Goal: Information Seeking & Learning: Learn about a topic

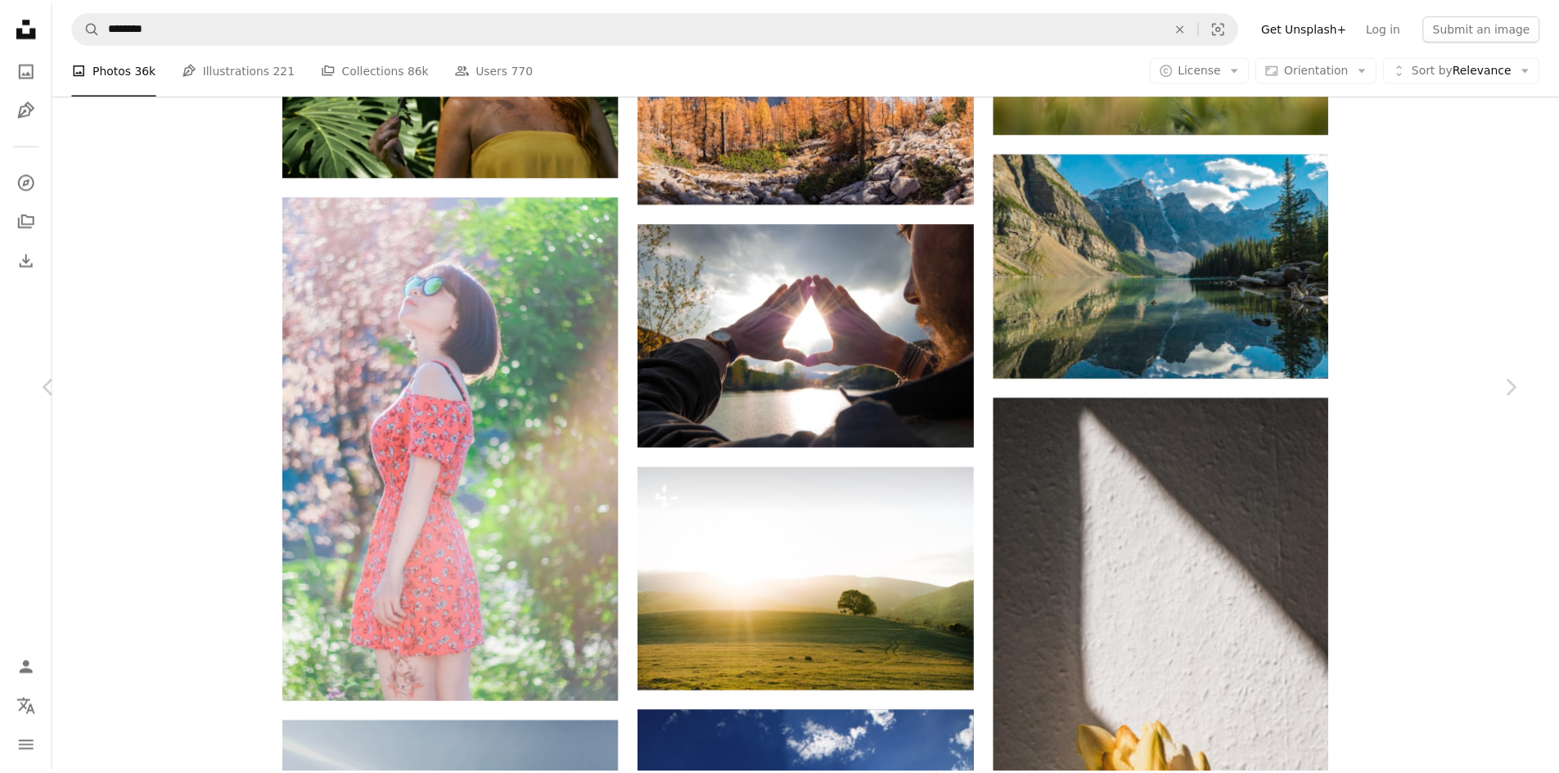
scroll to position [9085, 0]
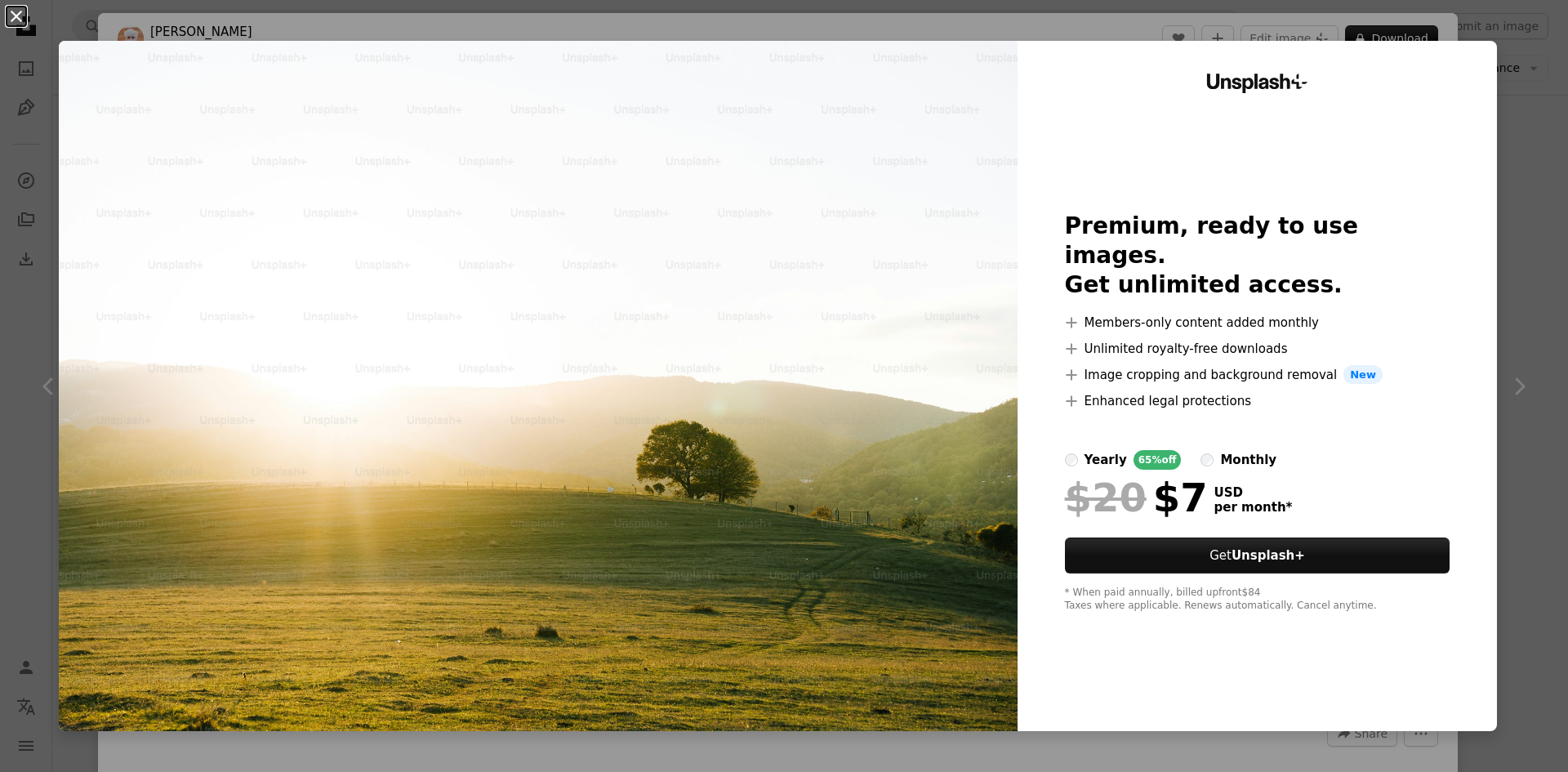
click at [7, 15] on button "An X shape" at bounding box center [17, 17] width 20 height 20
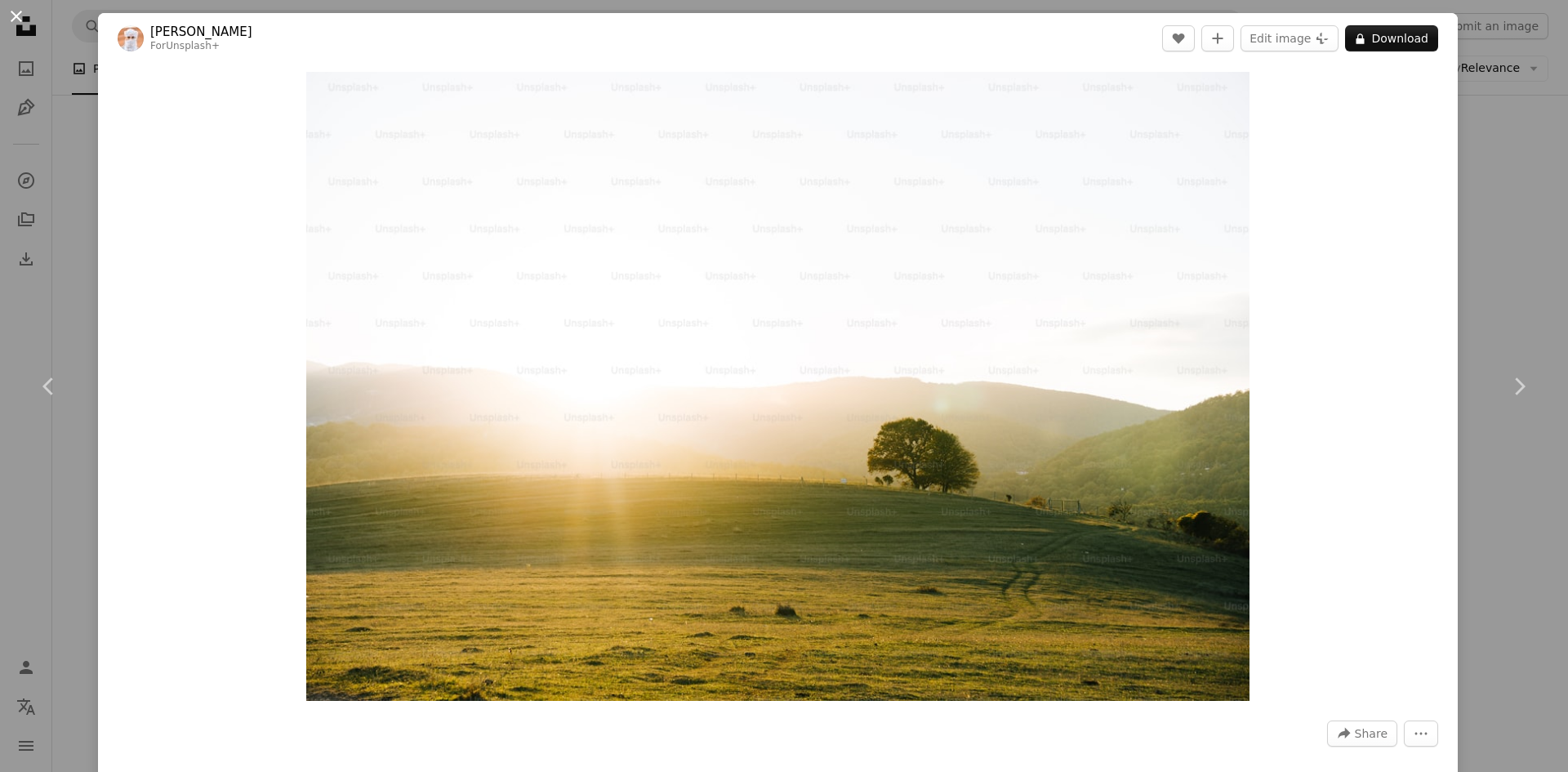
click at [16, 14] on button "An X shape" at bounding box center [17, 17] width 20 height 20
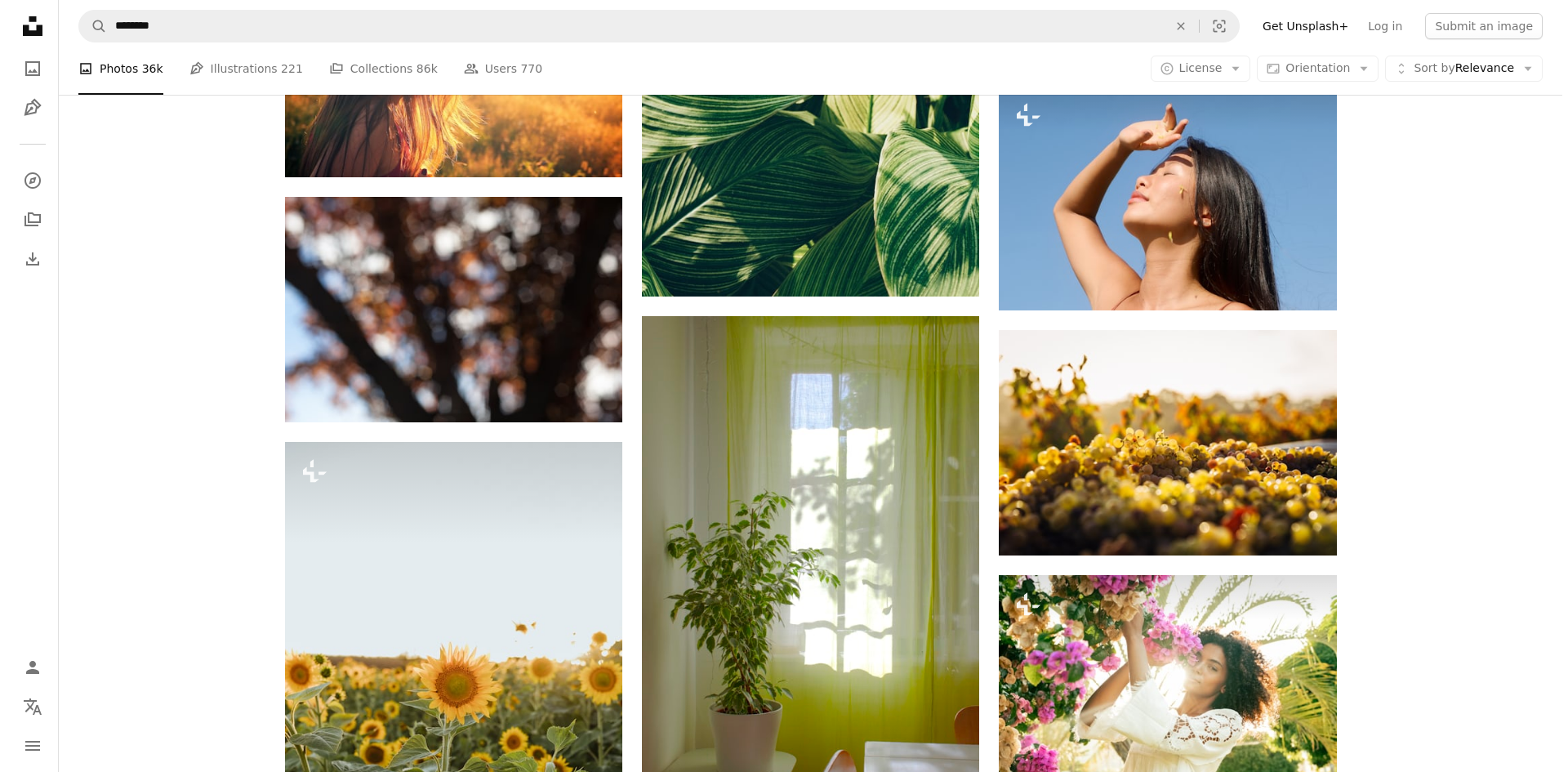
scroll to position [13814, 0]
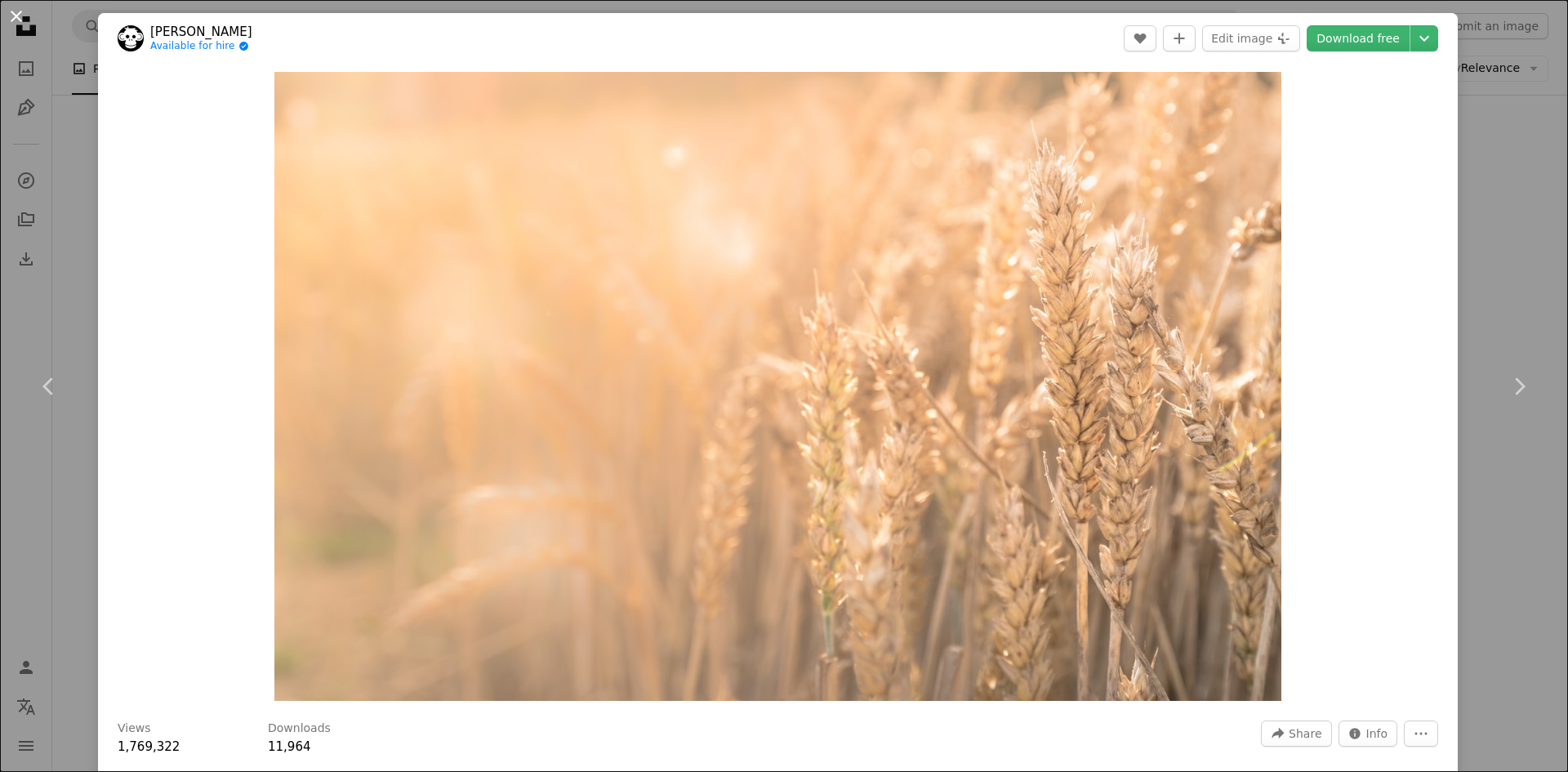
click at [19, 9] on button "An X shape" at bounding box center [17, 17] width 20 height 20
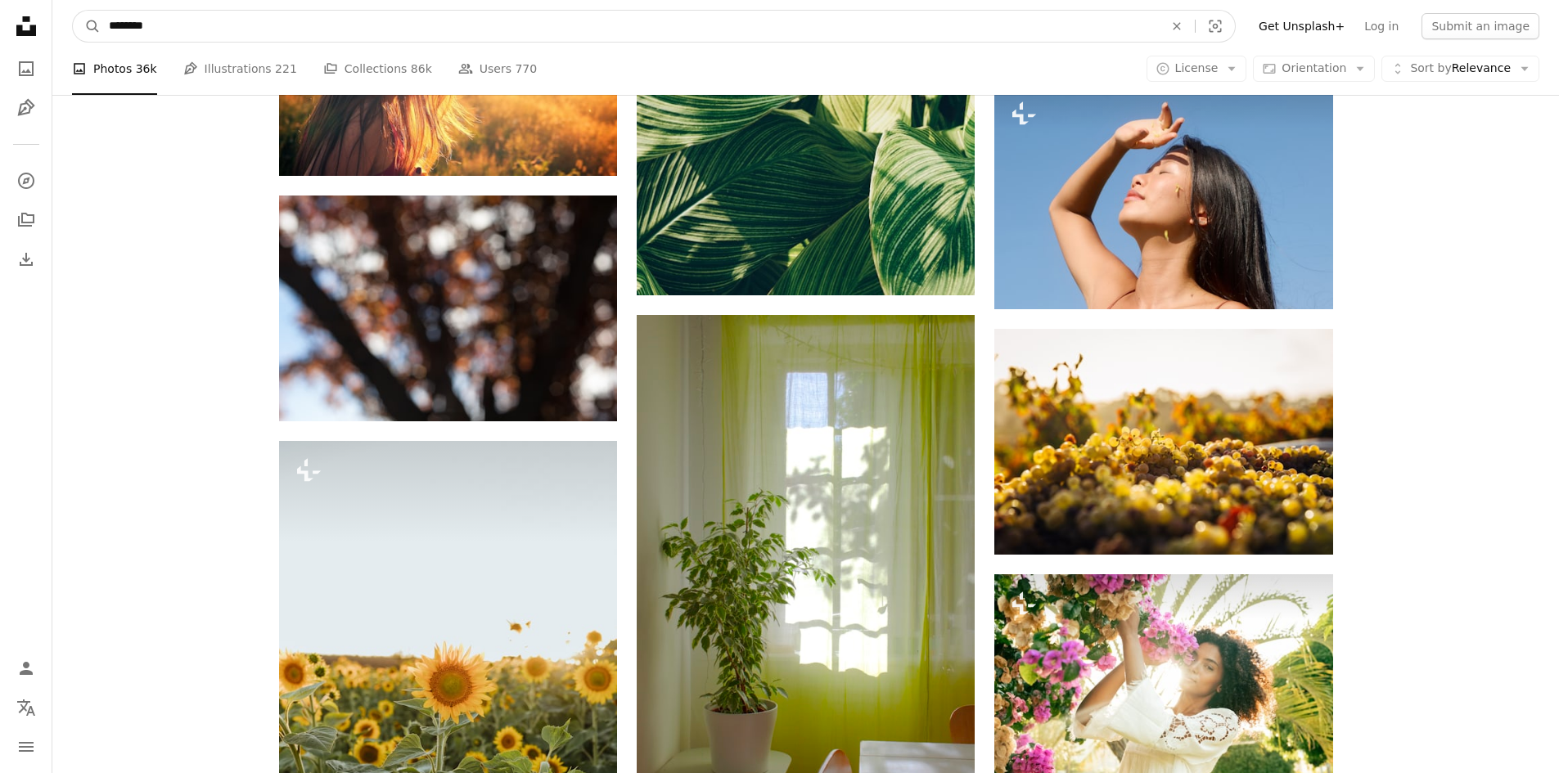
click at [309, 27] on input "********" at bounding box center [630, 26] width 1058 height 31
type input "*"
type input "*****"
click at [73, 11] on button "A magnifying glass" at bounding box center [87, 26] width 28 height 31
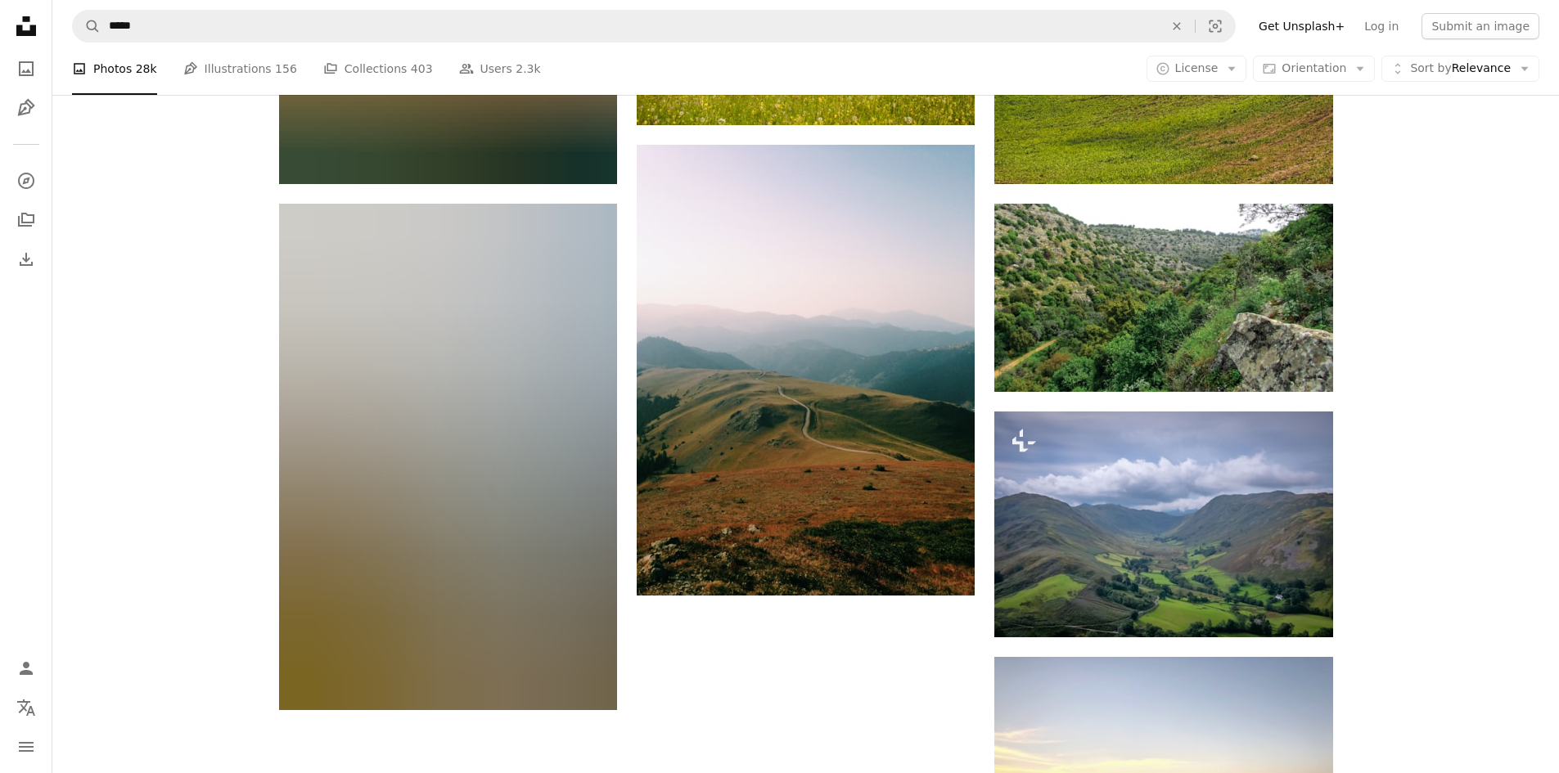
scroll to position [2116, 0]
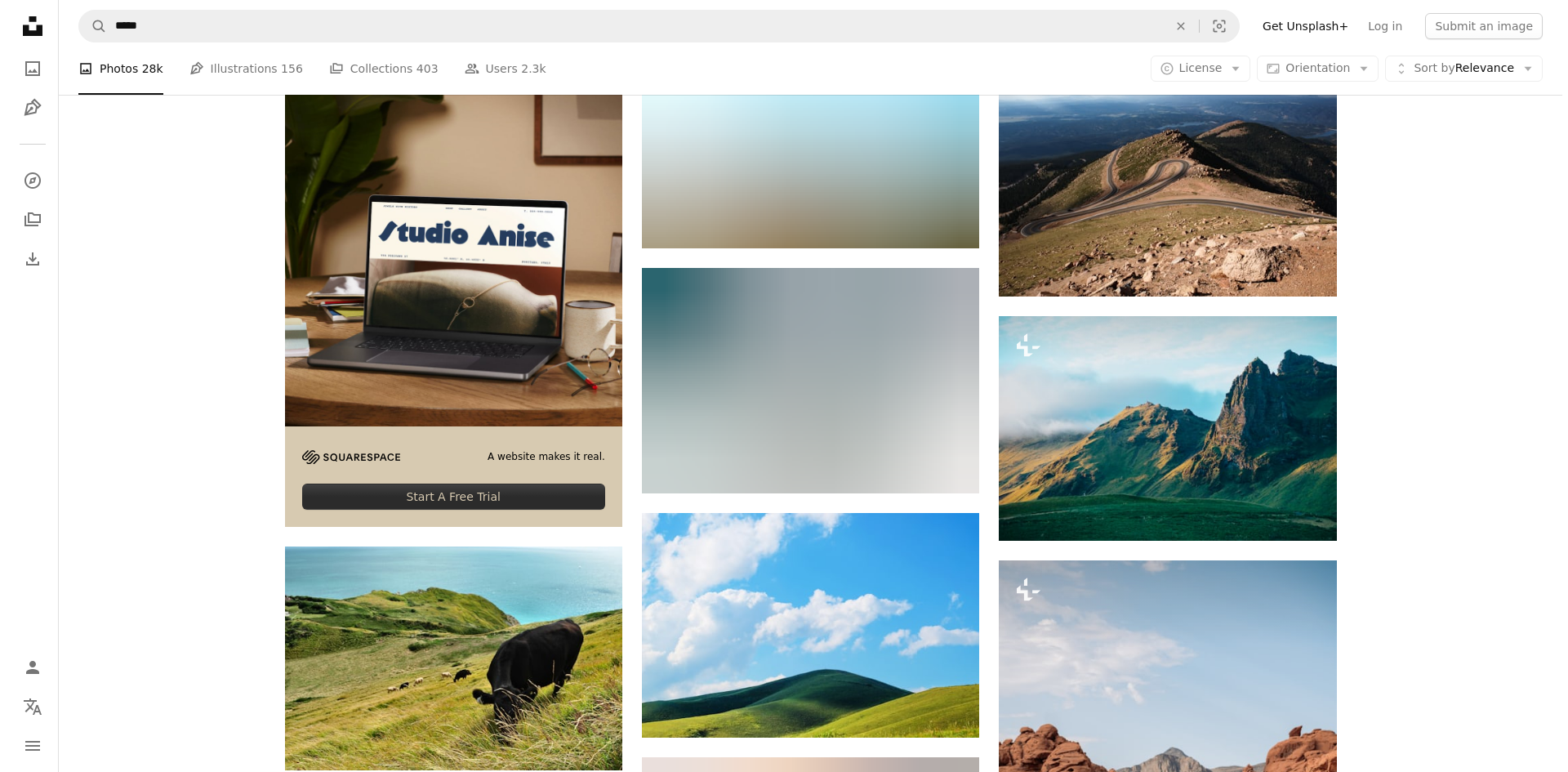
scroll to position [3584, 0]
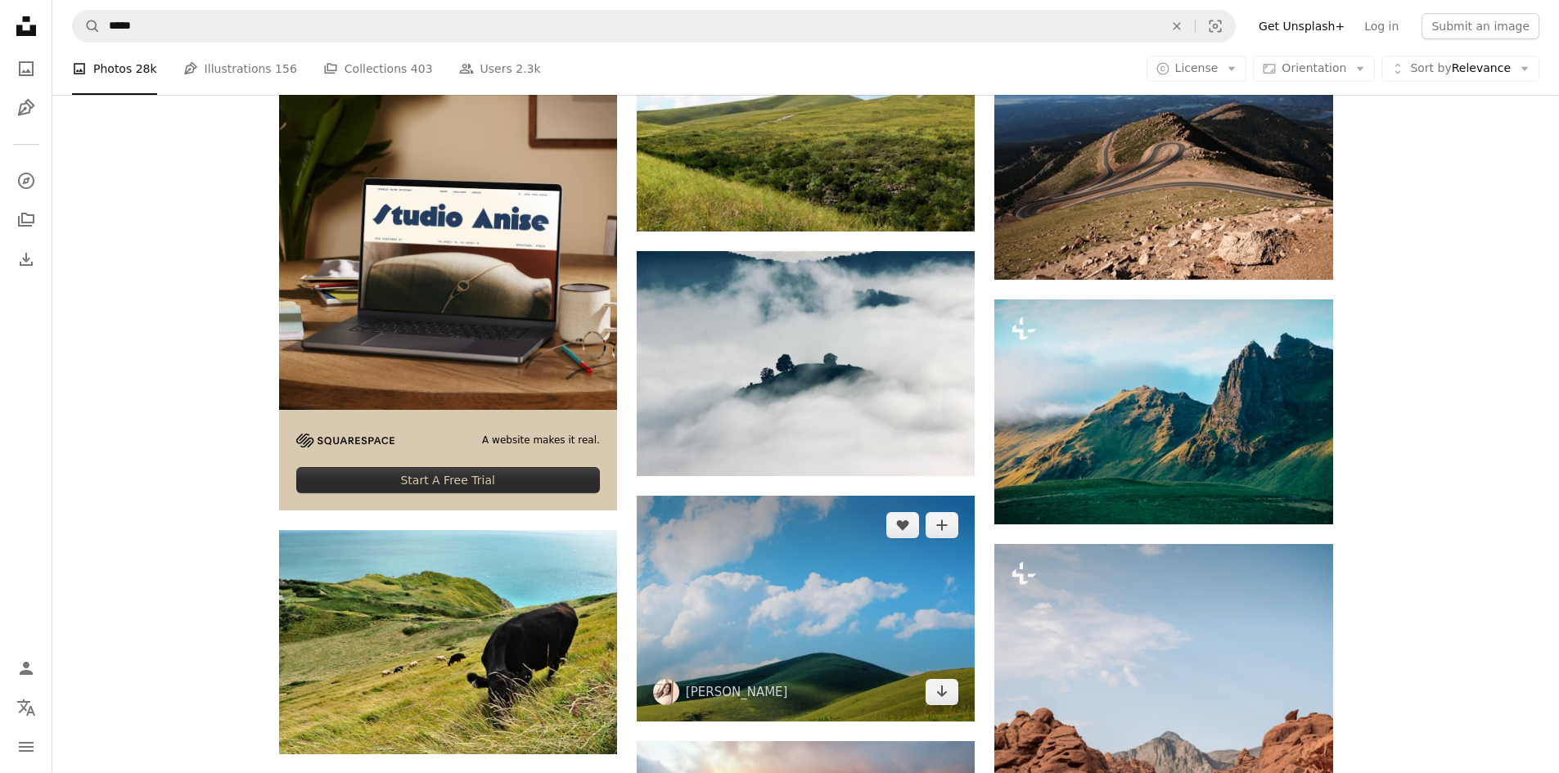
click at [752, 496] on img at bounding box center [806, 608] width 338 height 225
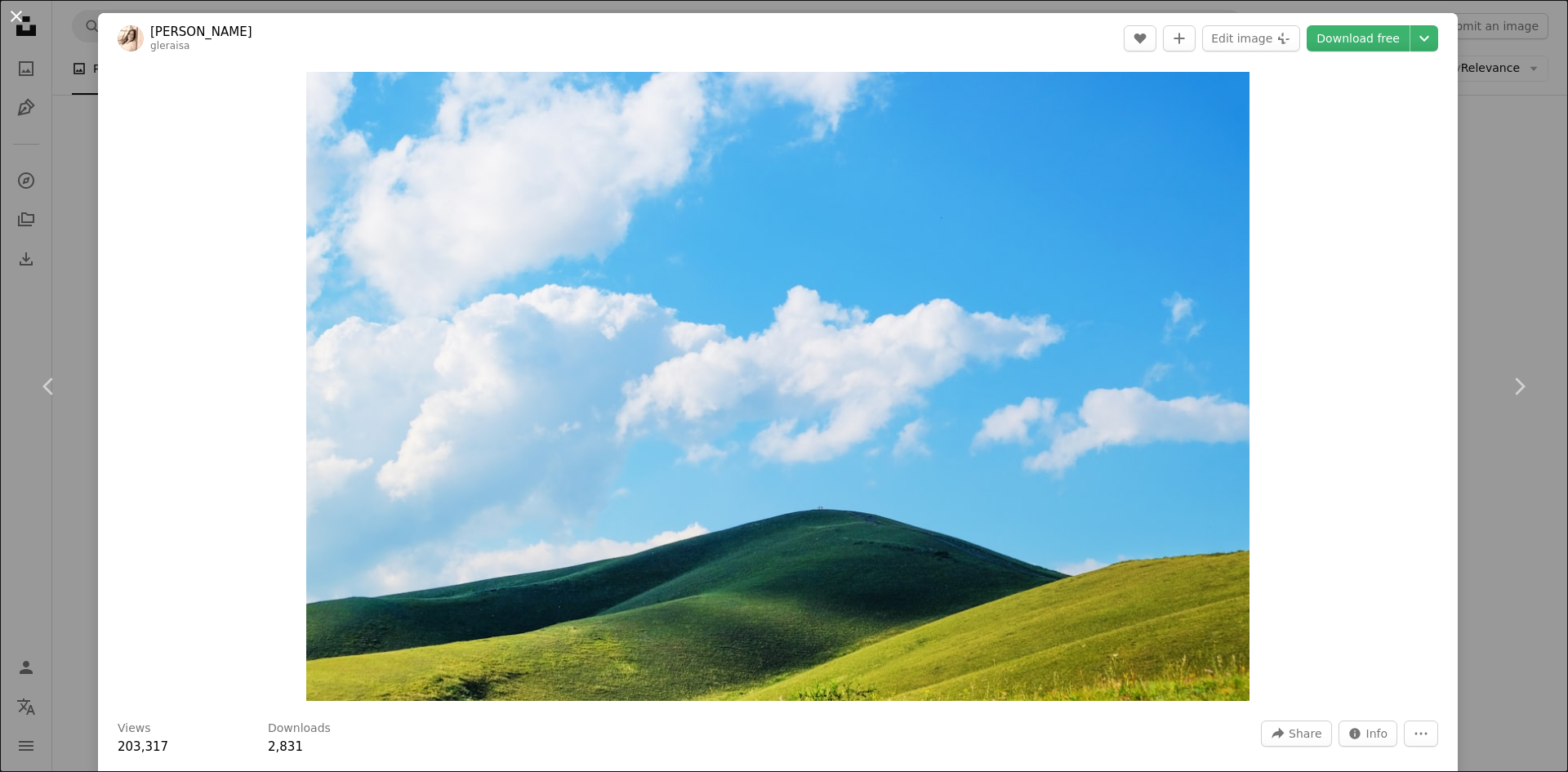
click at [21, 10] on button "An X shape" at bounding box center [17, 17] width 20 height 20
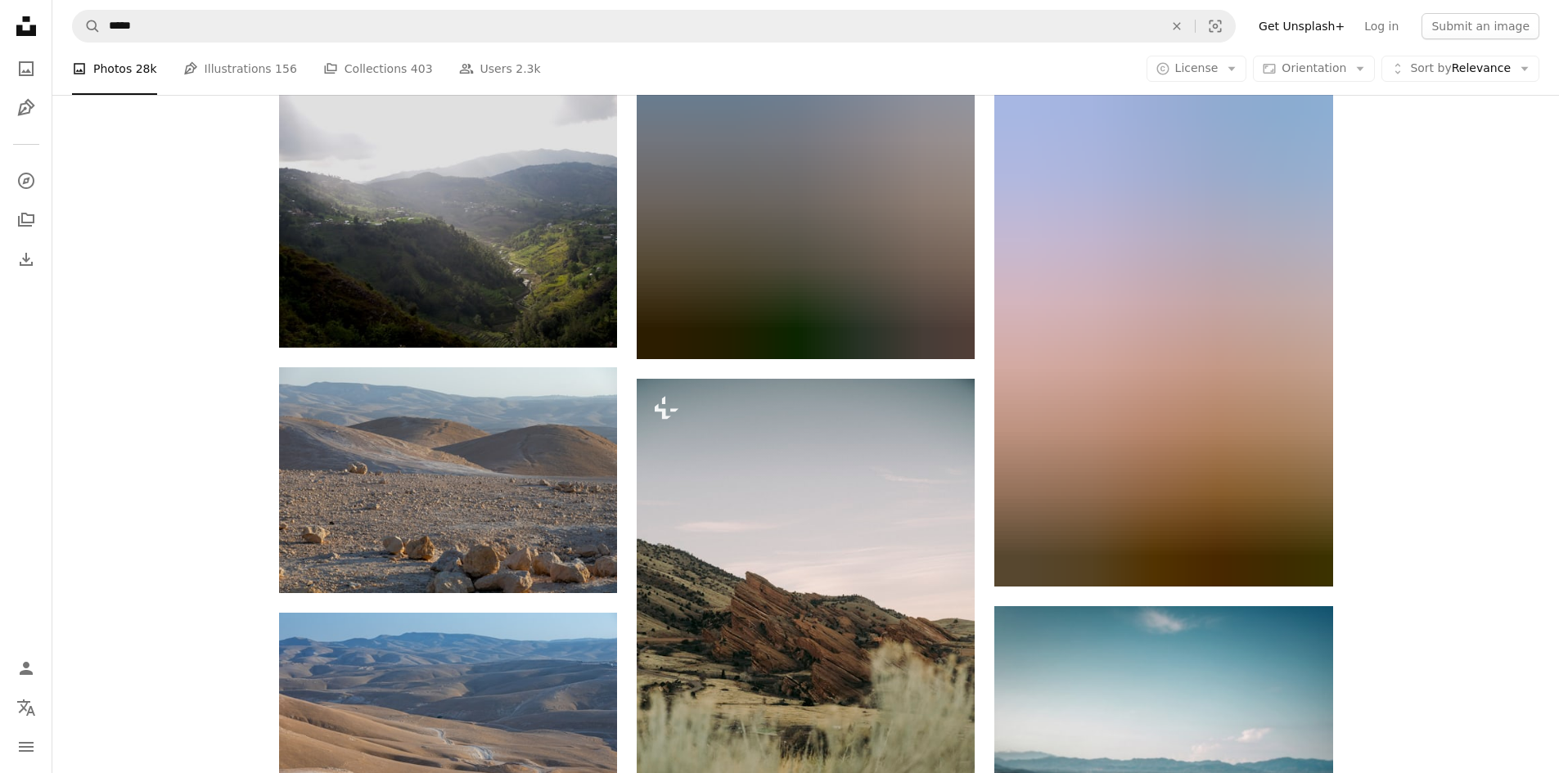
scroll to position [23969, 0]
